Goal: Task Accomplishment & Management: Use online tool/utility

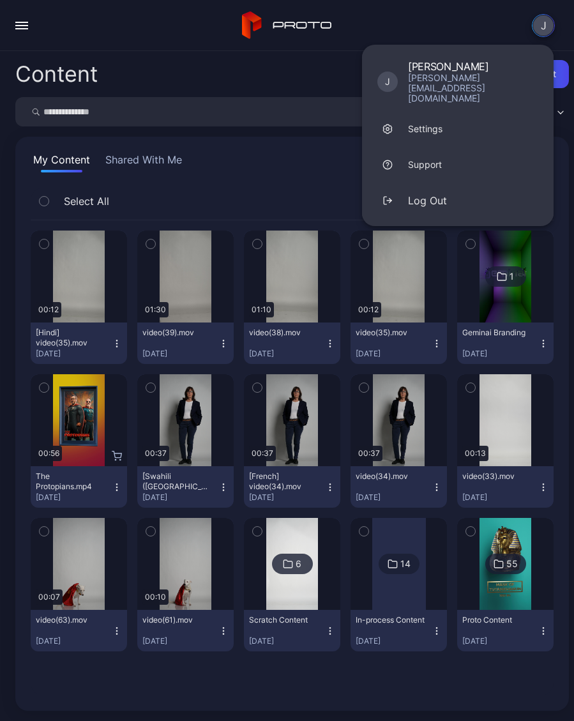
click at [448, 183] on button "Log Out" at bounding box center [458, 201] width 192 height 36
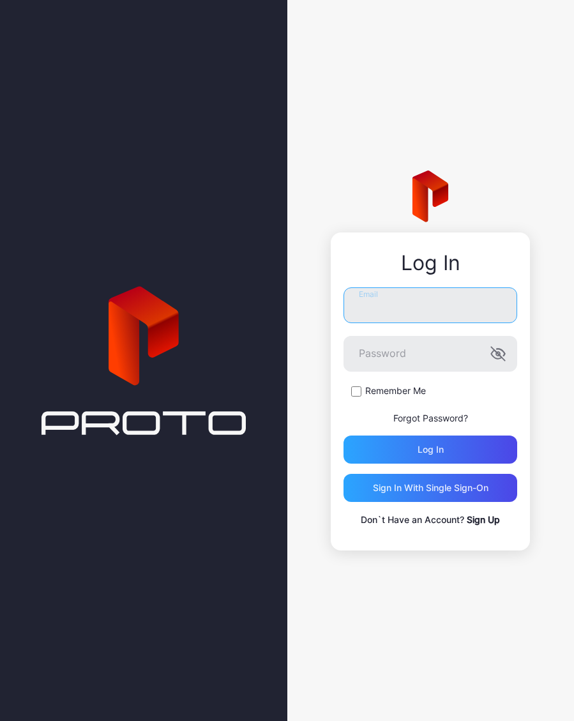
click at [440, 307] on input "Email" at bounding box center [431, 306] width 174 height 36
type input "**********"
click at [505, 354] on icon "button" at bounding box center [501, 352] width 8 height 7
click at [487, 448] on div "Log in" at bounding box center [431, 450] width 174 height 28
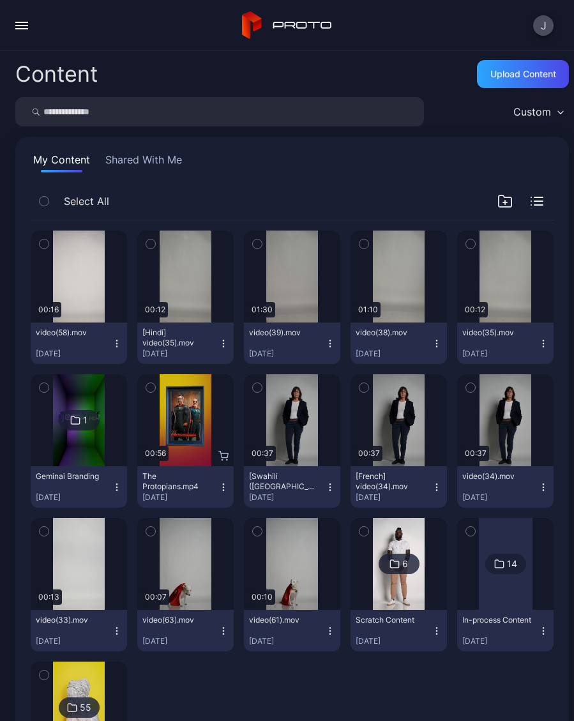
click at [0, 0] on div "Preview" at bounding box center [0, 0] width 0 height 0
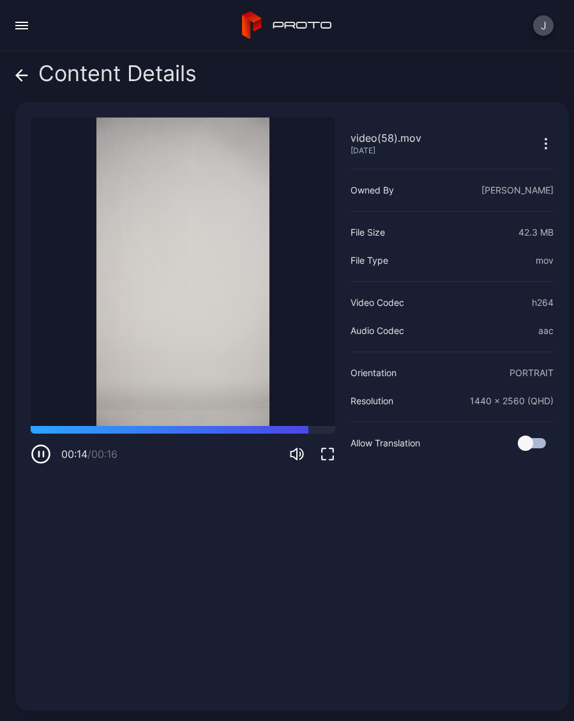
click at [30, 76] on div "Content Details" at bounding box center [105, 76] width 181 height 31
